Goal: Information Seeking & Learning: Learn about a topic

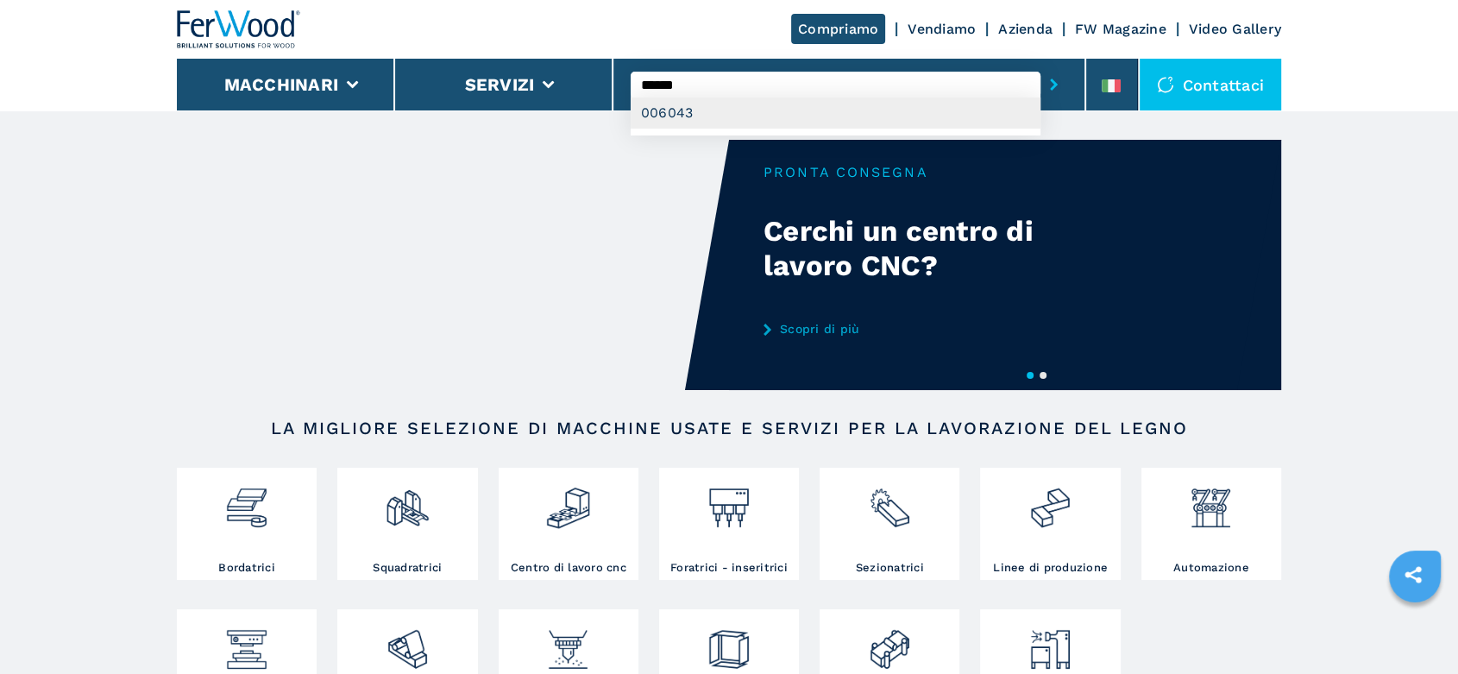
type input "******"
click at [676, 112] on div "006043" at bounding box center [836, 112] width 410 height 31
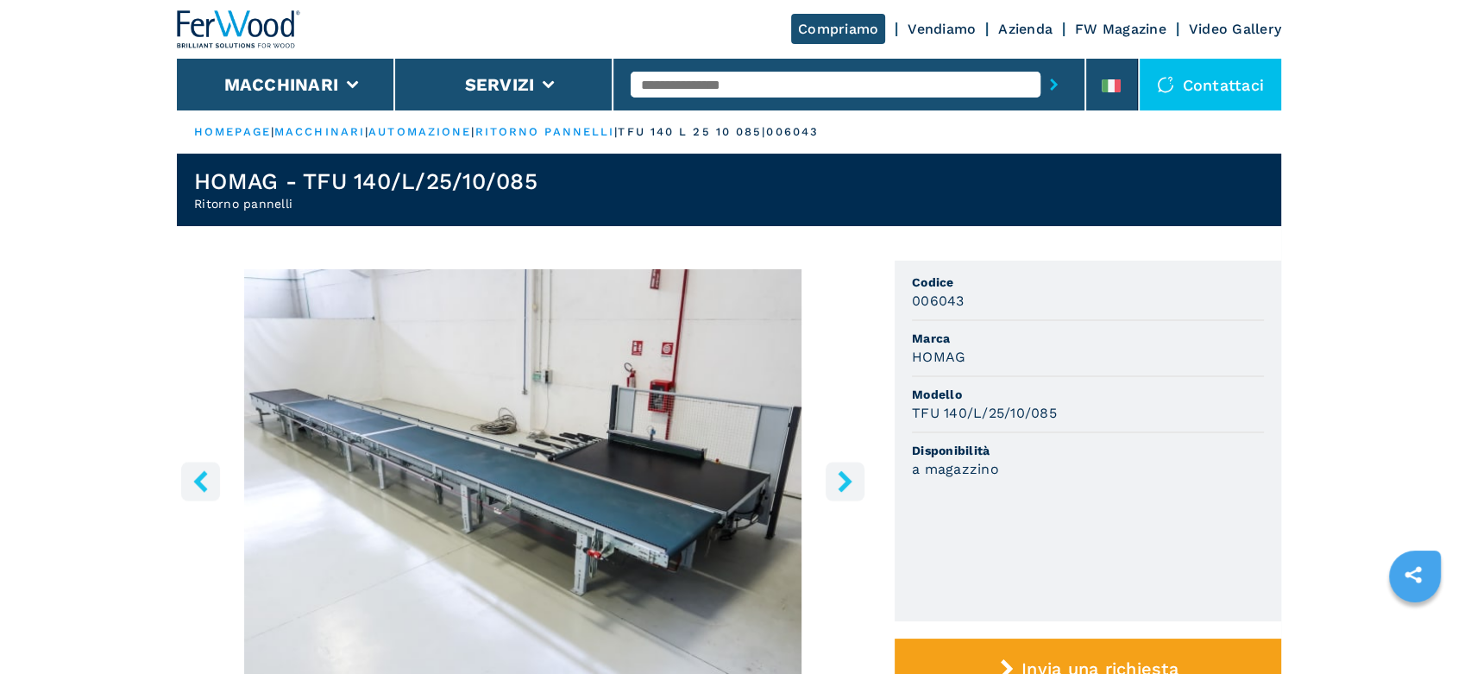
click at [844, 483] on icon "right-button" at bounding box center [845, 481] width 14 height 22
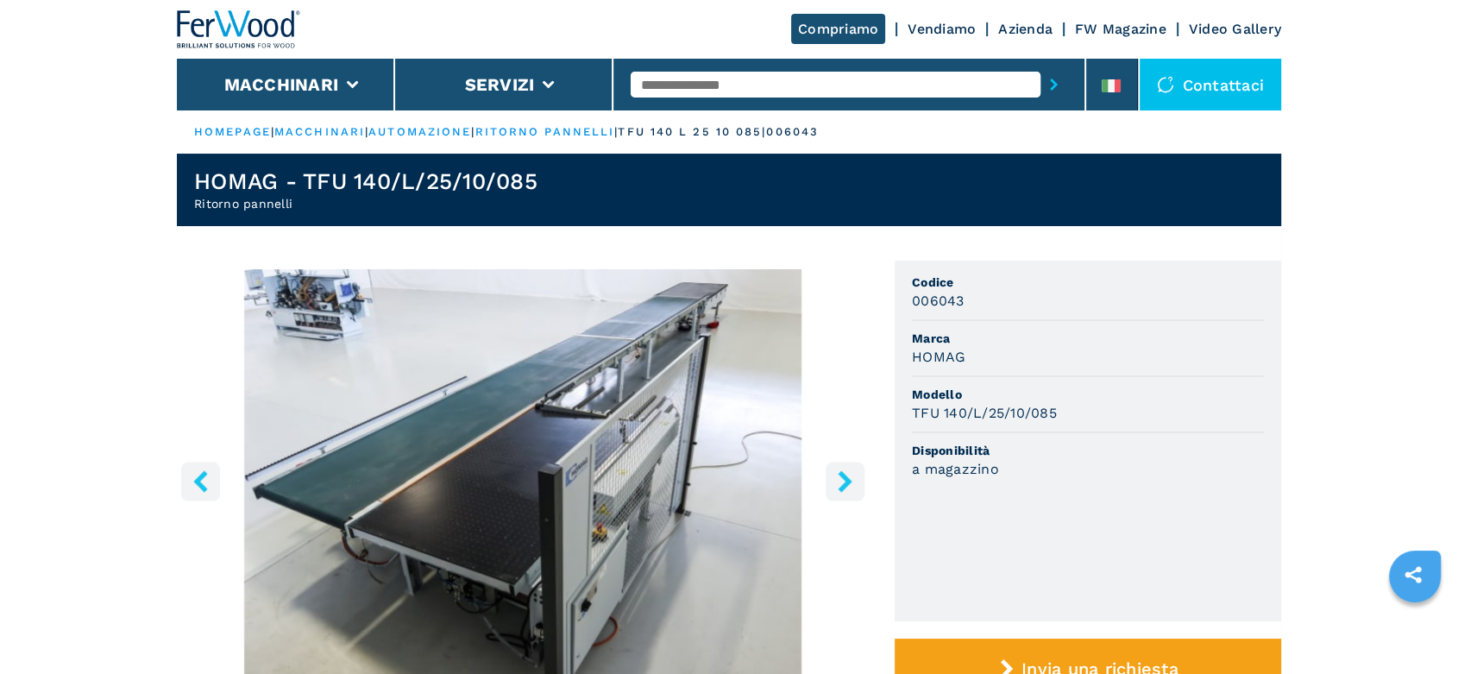
click at [844, 483] on icon "right-button" at bounding box center [845, 481] width 14 height 22
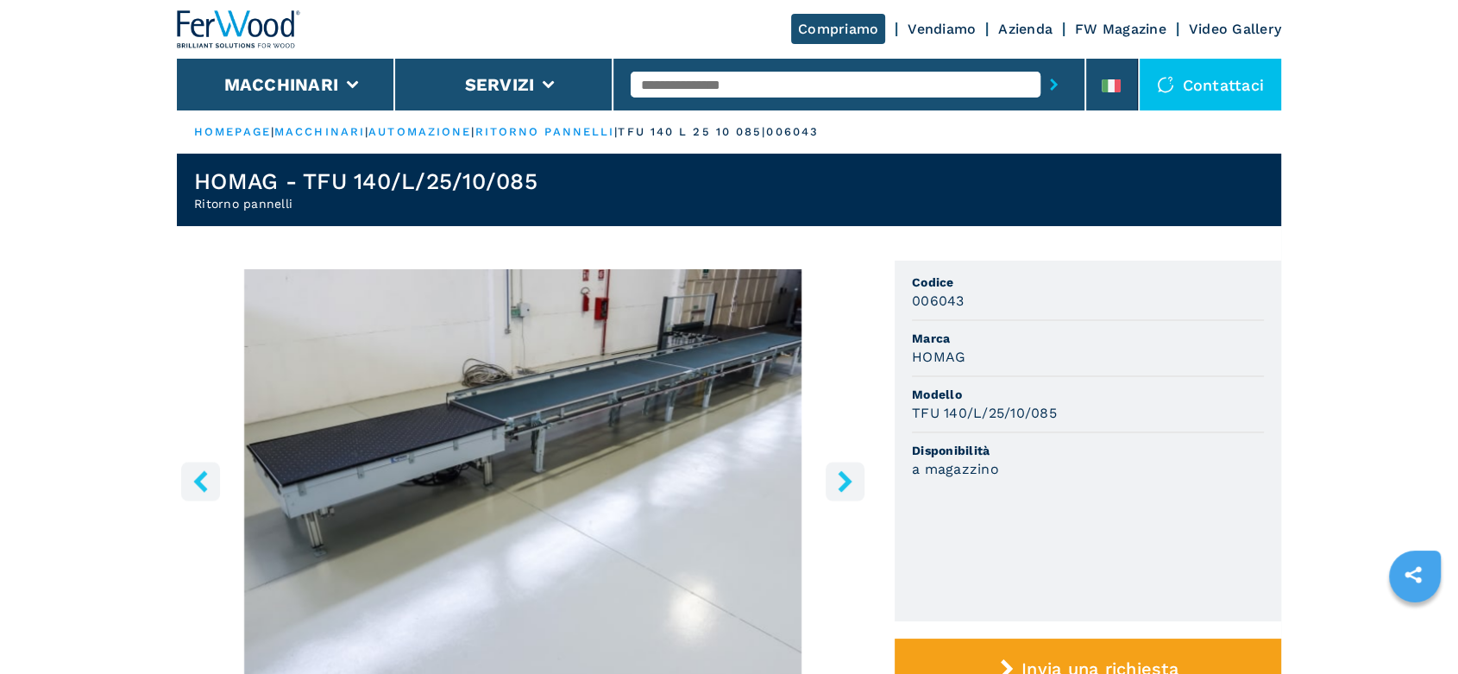
click at [844, 483] on icon "right-button" at bounding box center [845, 481] width 14 height 22
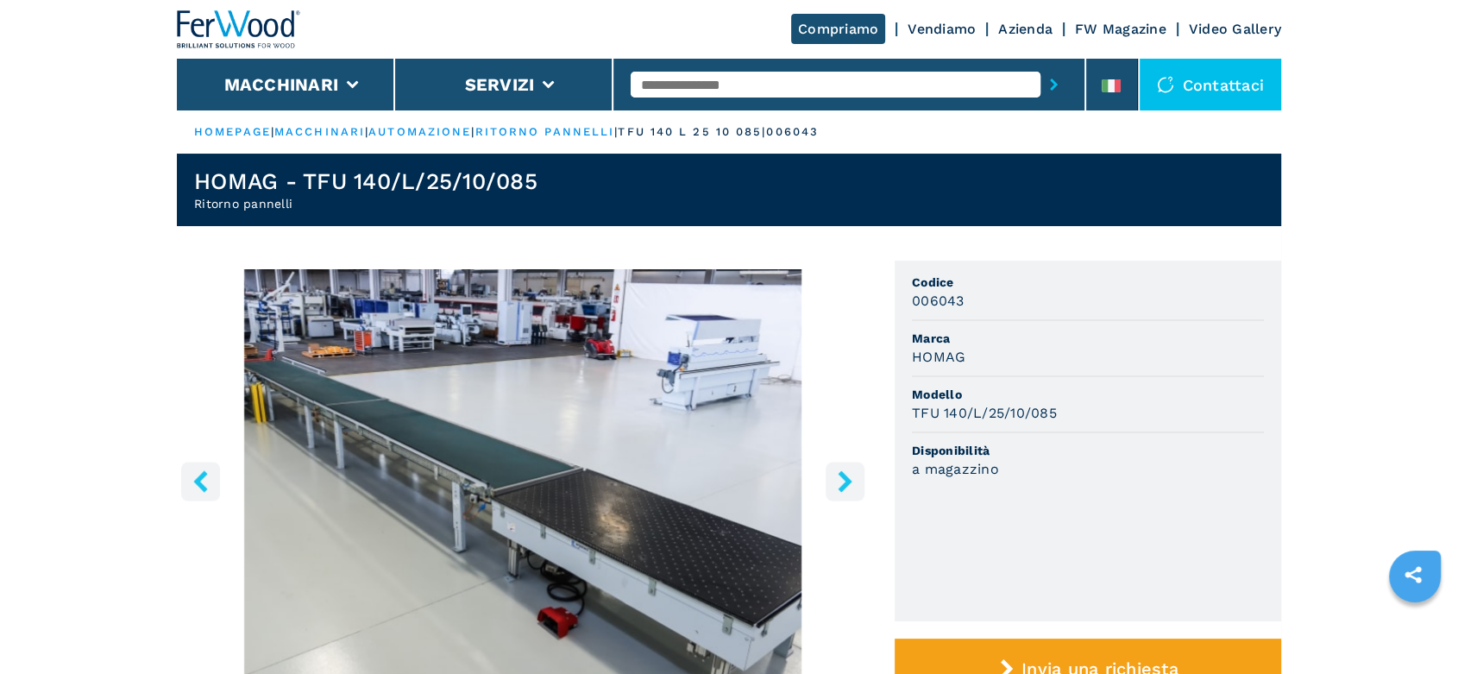
click at [844, 483] on icon "right-button" at bounding box center [845, 481] width 14 height 22
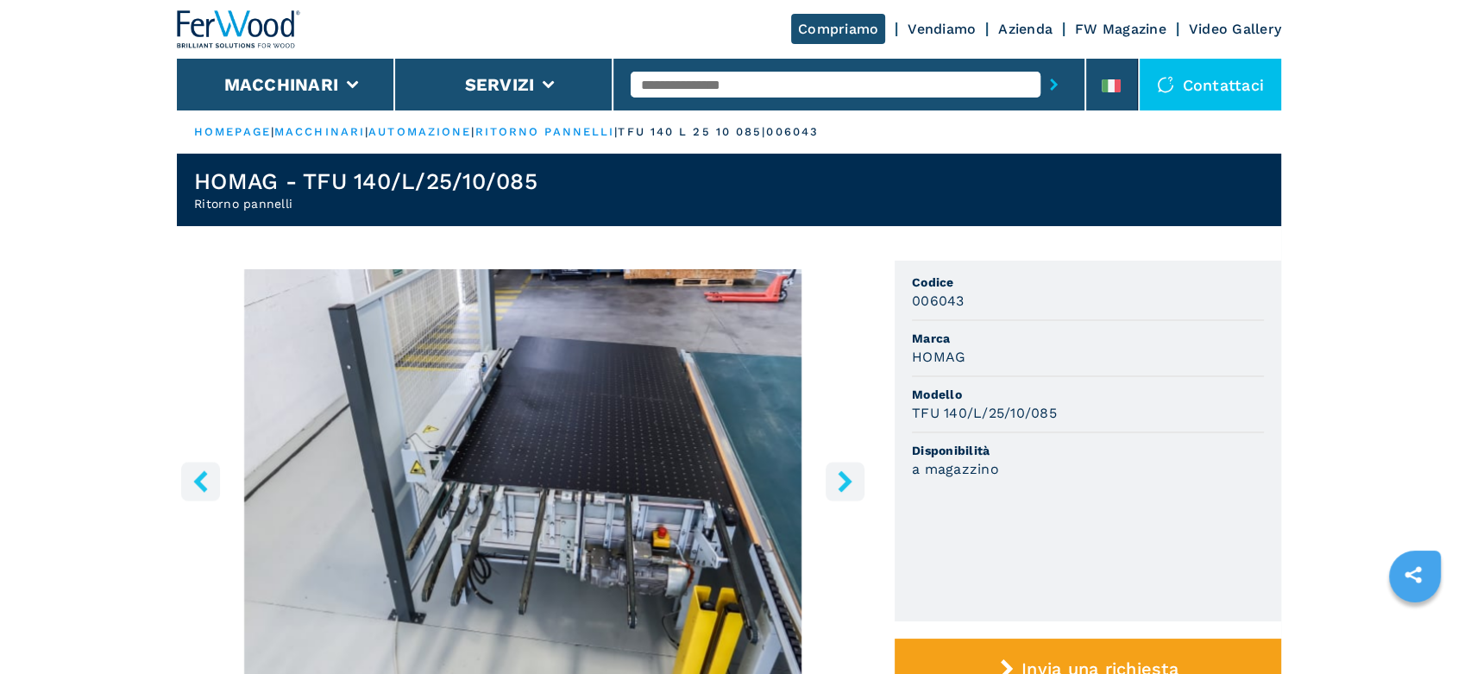
click at [844, 483] on icon "right-button" at bounding box center [845, 481] width 14 height 22
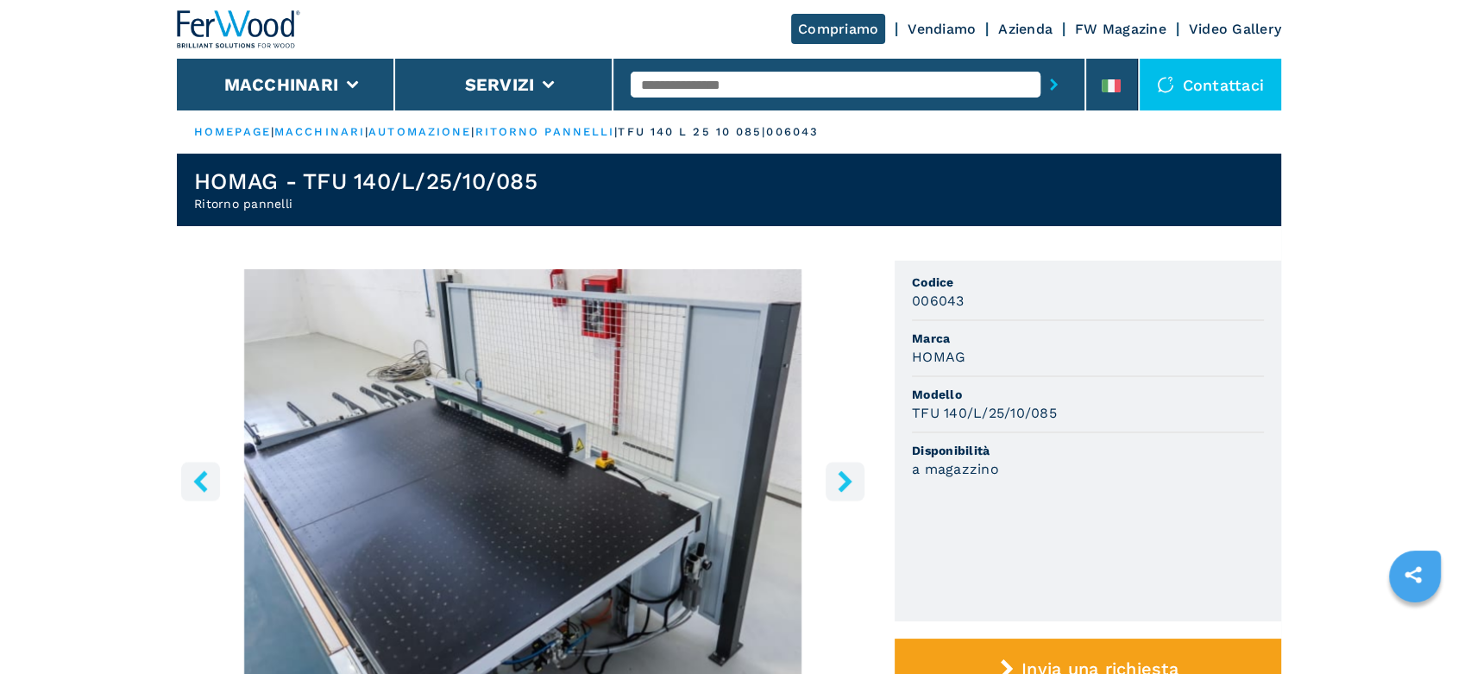
click at [844, 483] on icon "right-button" at bounding box center [845, 481] width 14 height 22
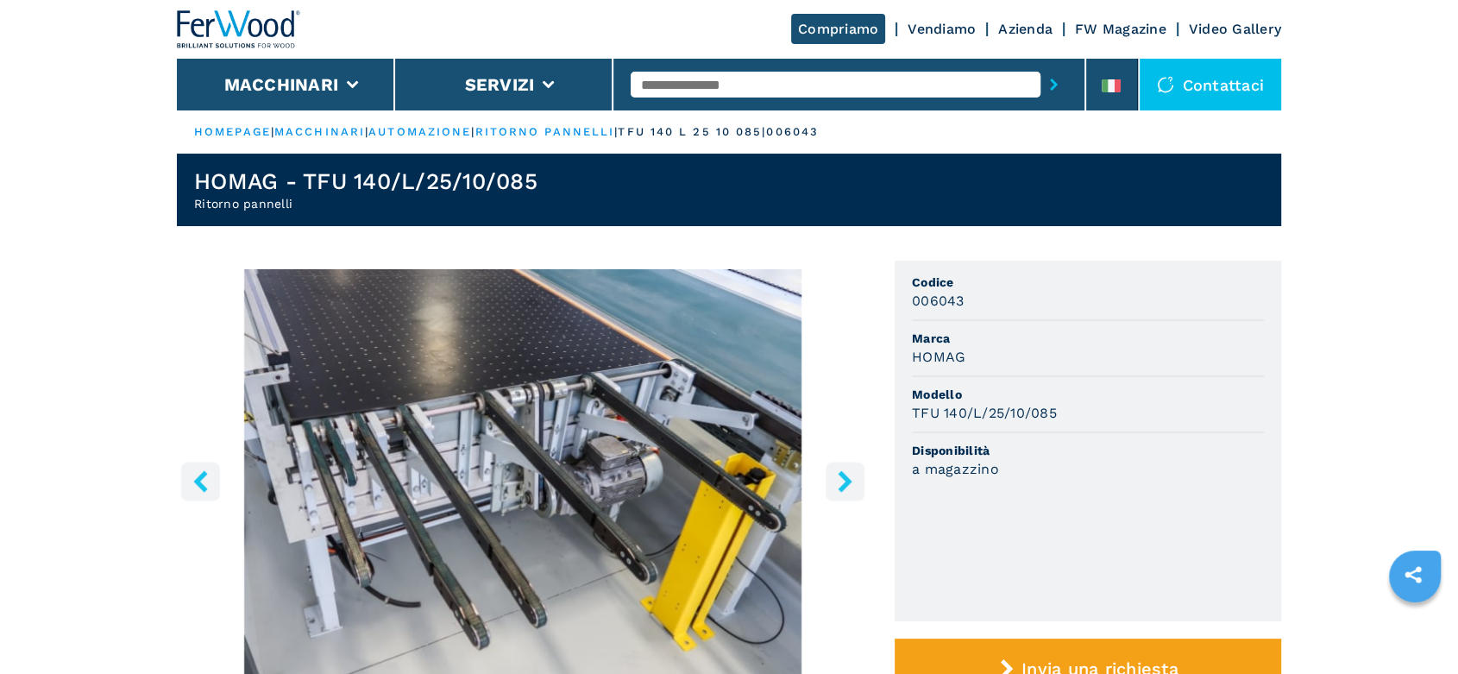
click at [844, 483] on icon "right-button" at bounding box center [845, 481] width 14 height 22
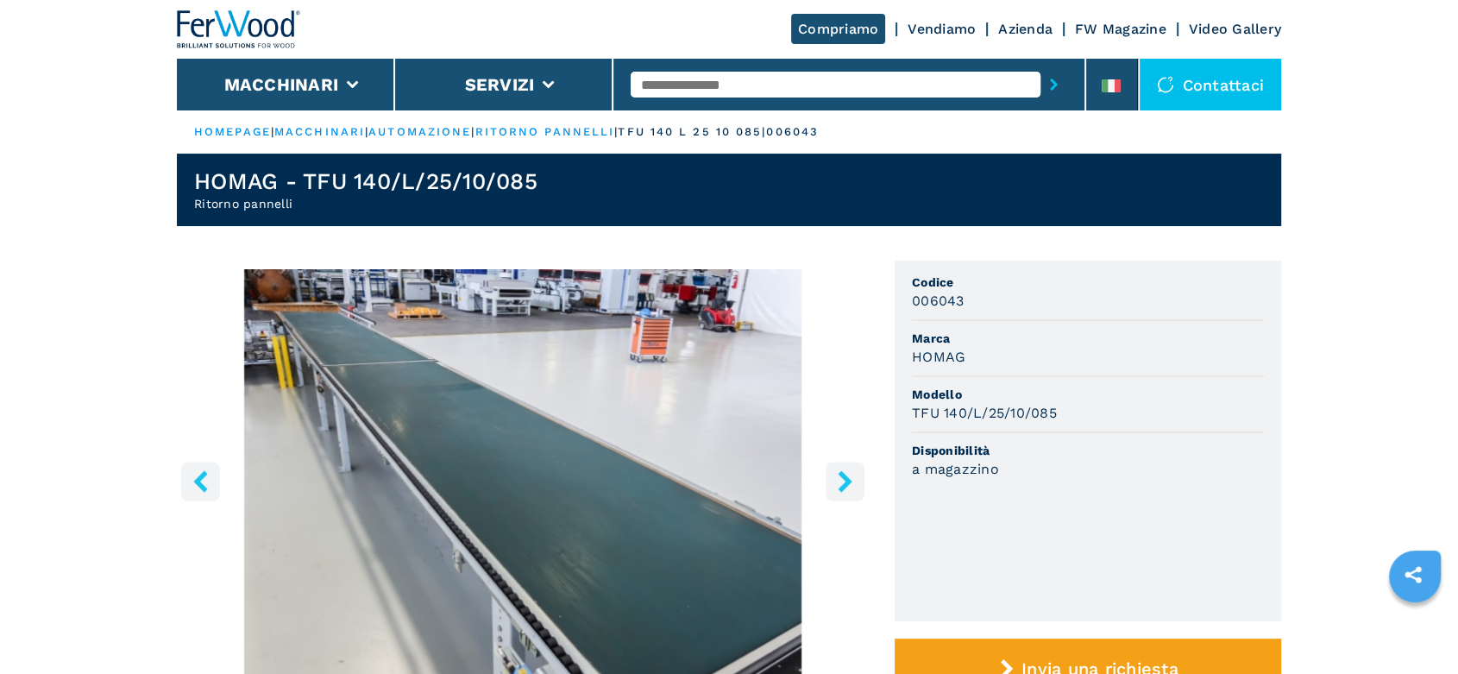
click at [844, 483] on icon "right-button" at bounding box center [845, 481] width 14 height 22
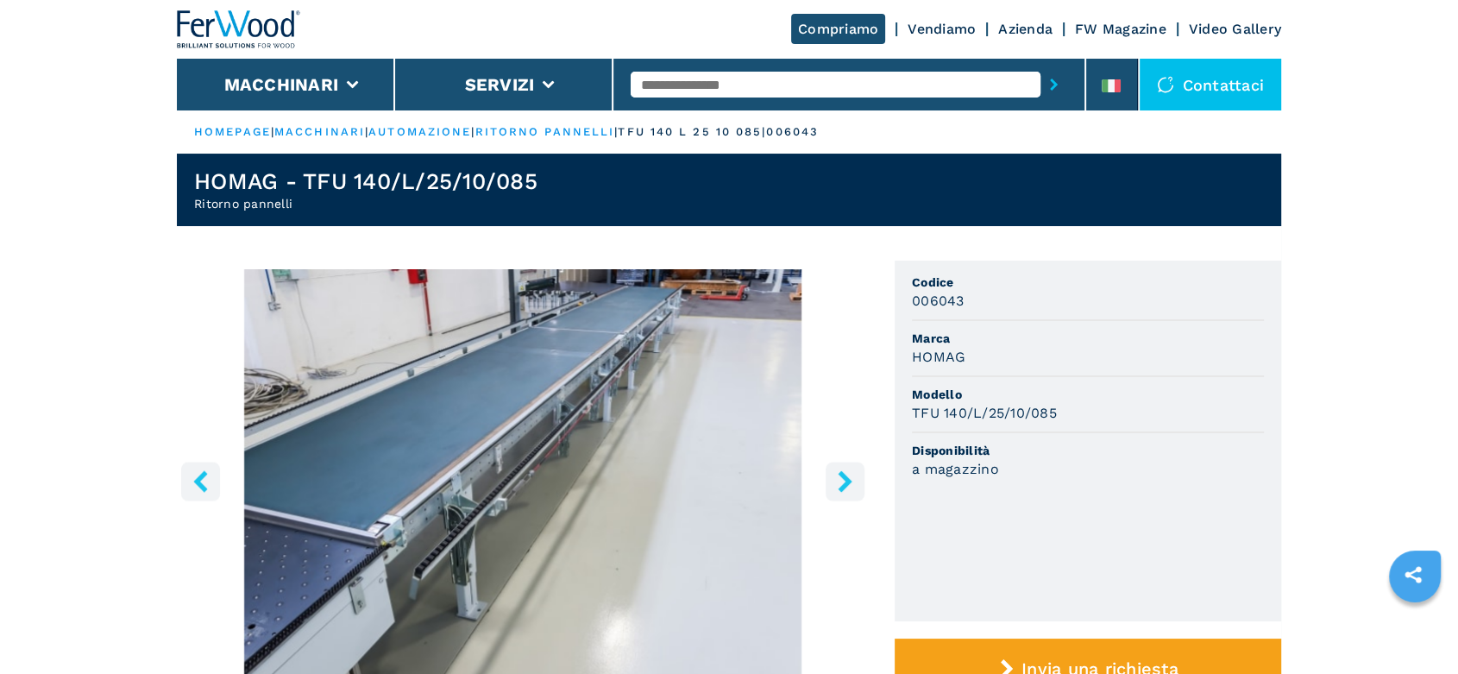
click at [844, 483] on icon "right-button" at bounding box center [845, 481] width 14 height 22
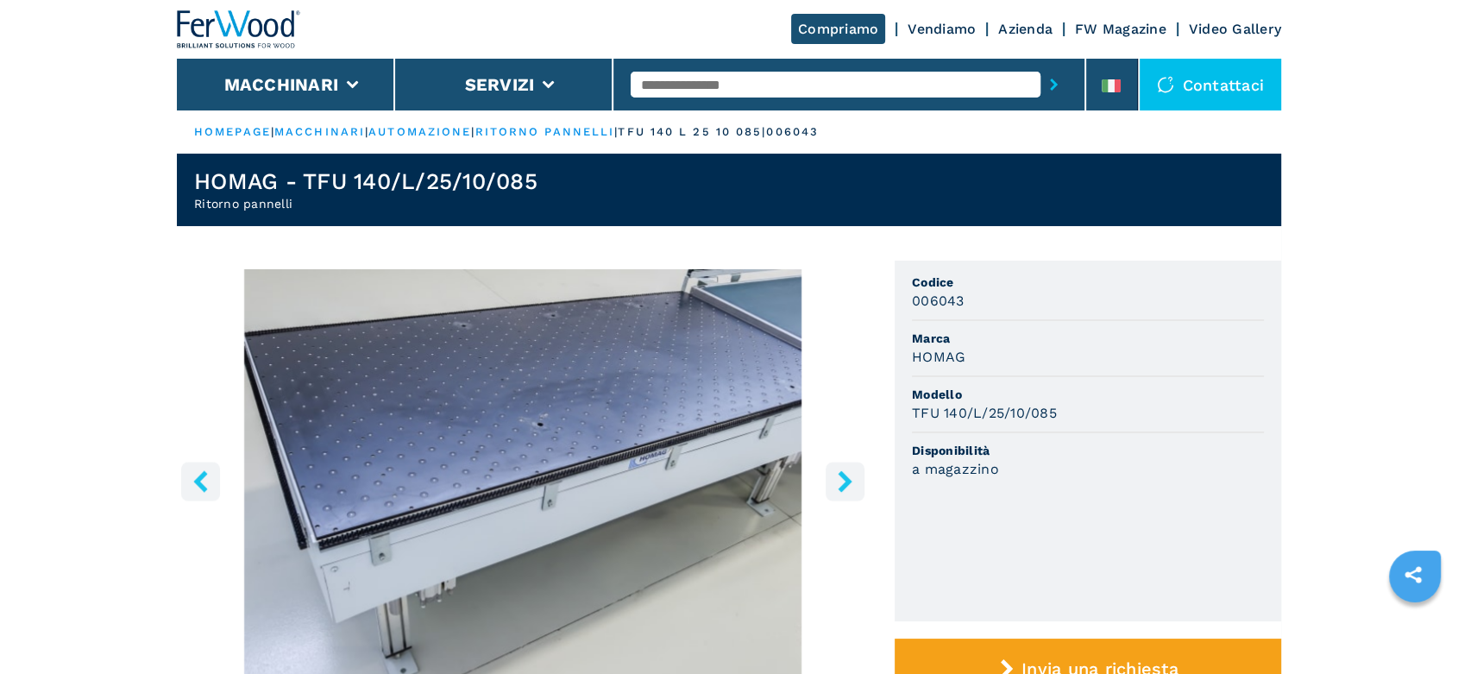
click at [844, 483] on icon "right-button" at bounding box center [845, 481] width 14 height 22
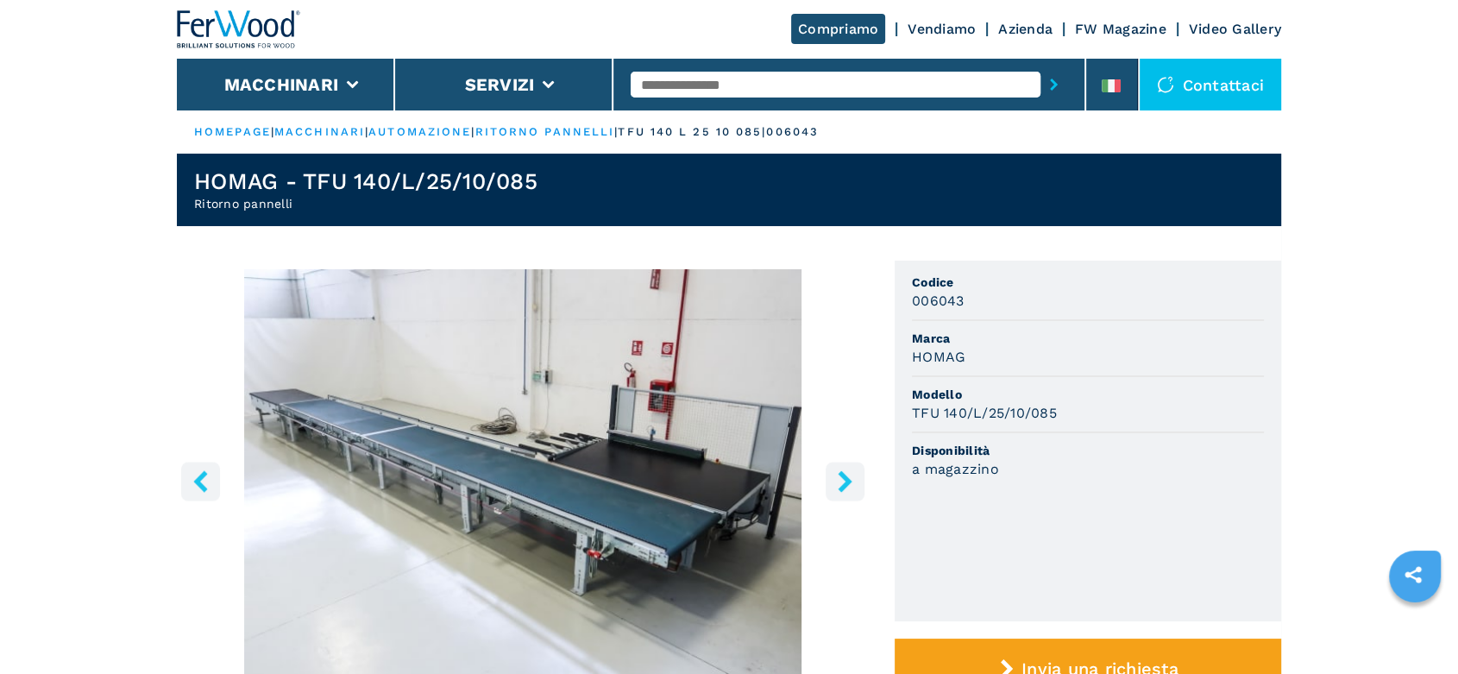
click at [844, 483] on icon "right-button" at bounding box center [845, 481] width 14 height 22
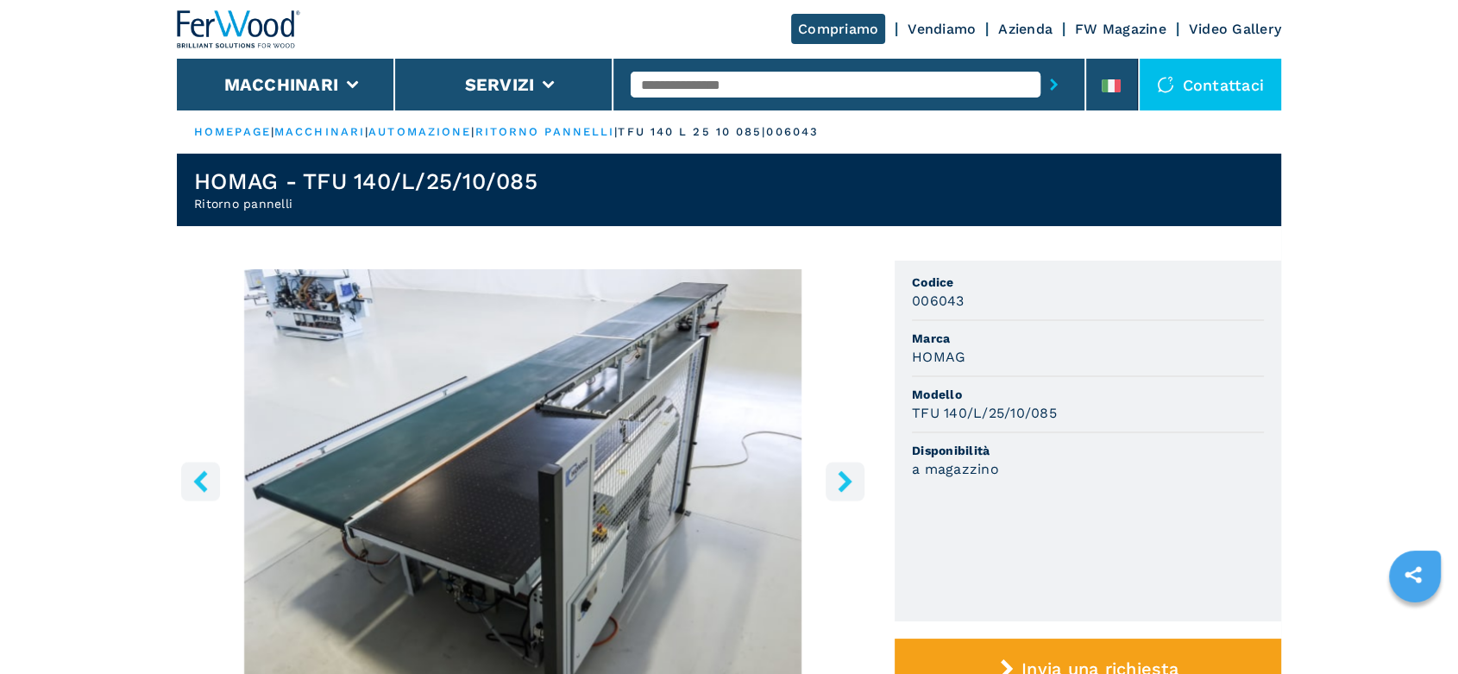
click at [844, 483] on icon "right-button" at bounding box center [845, 481] width 14 height 22
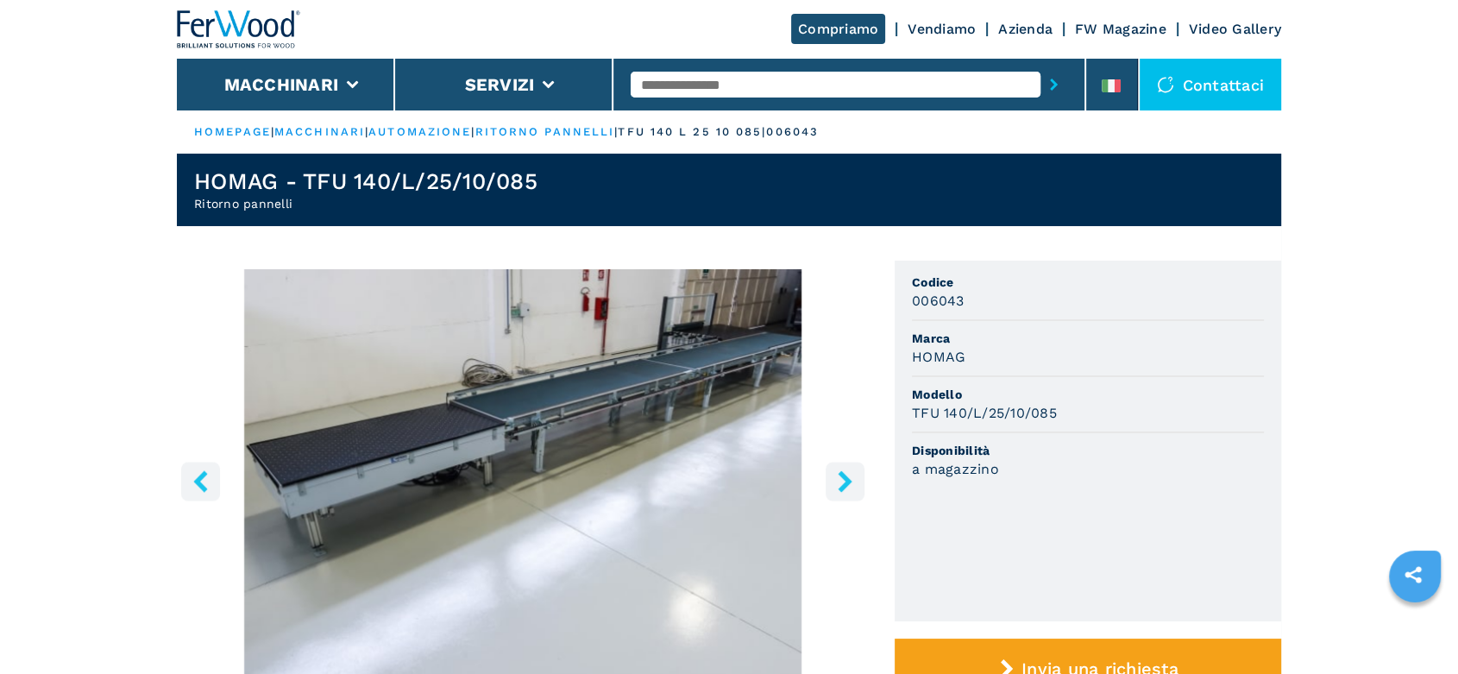
click at [846, 481] on icon "right-button" at bounding box center [845, 481] width 14 height 22
